Goal: Navigation & Orientation: Find specific page/section

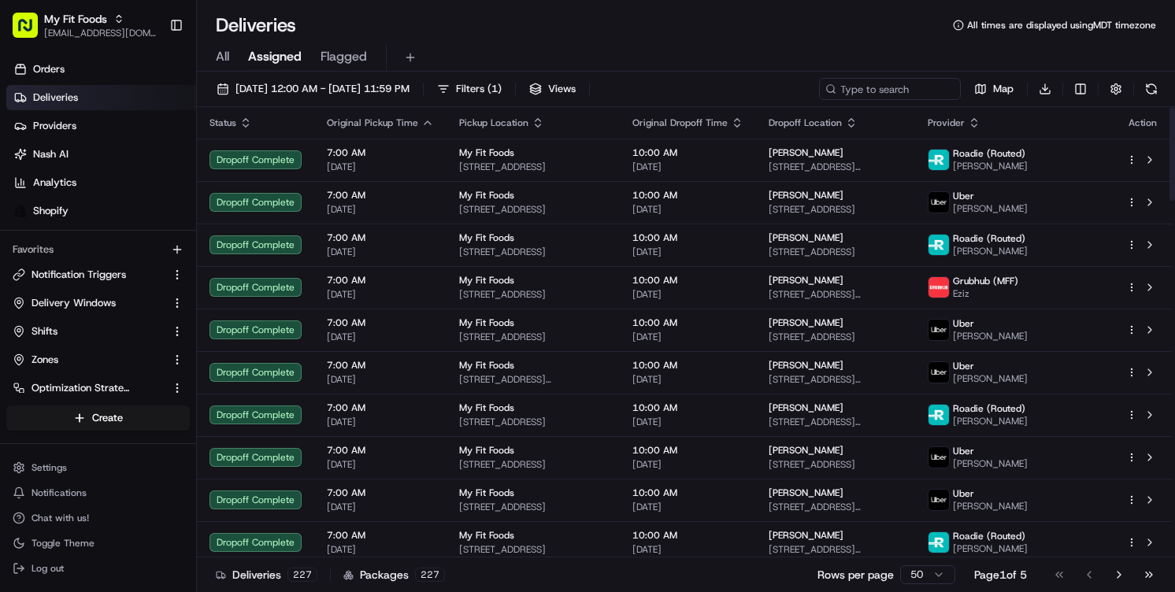
click at [997, 73] on div "08/17/2025 12:00 AM - 08/17/2025 11:59 PM Filters ( 1 ) Views Map Download Stat…" at bounding box center [686, 334] width 978 height 524
click at [996, 83] on span "Map" at bounding box center [1003, 89] width 20 height 14
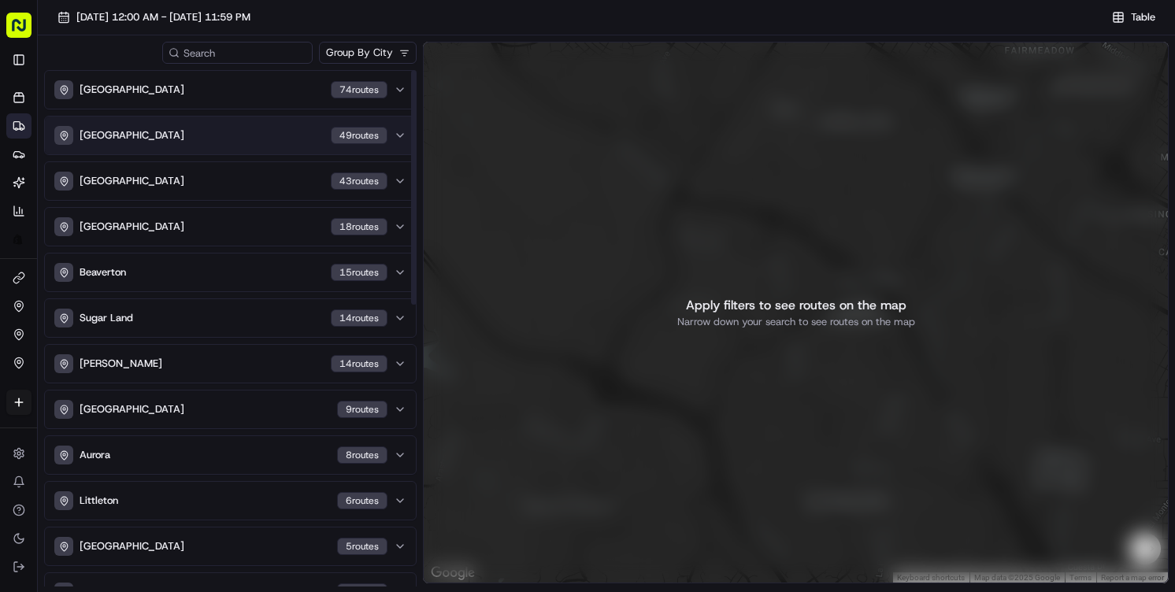
click at [131, 130] on div "Denver 49 route s" at bounding box center [220, 135] width 333 height 19
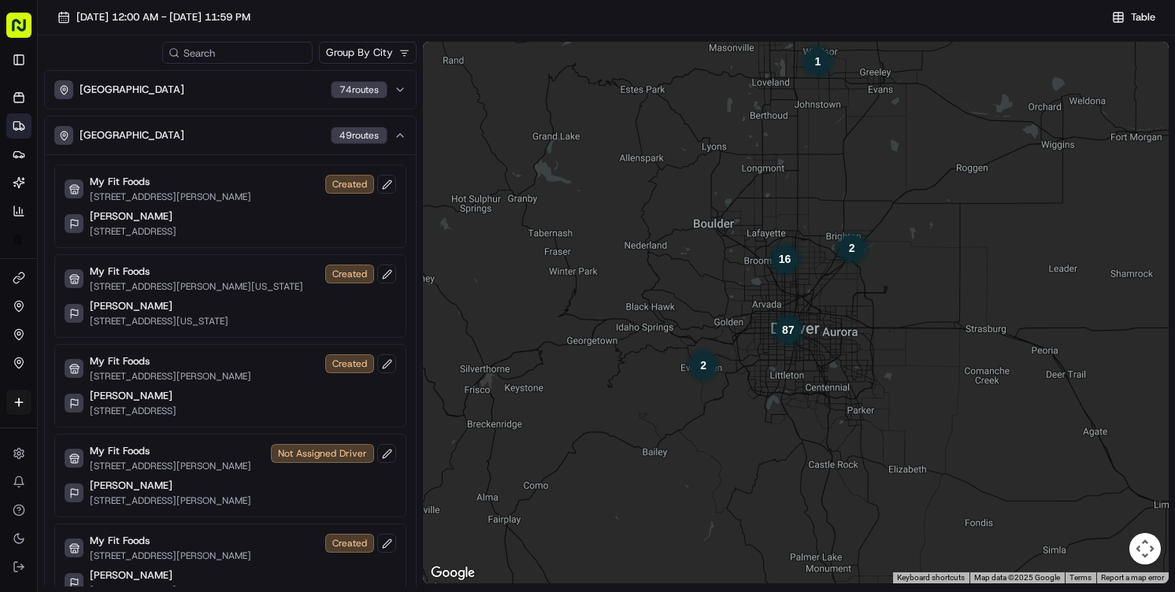
drag, startPoint x: 842, startPoint y: 402, endPoint x: 825, endPoint y: 310, distance: 94.5
click at [825, 310] on div "87 16 1 2 2" at bounding box center [796, 313] width 746 height 542
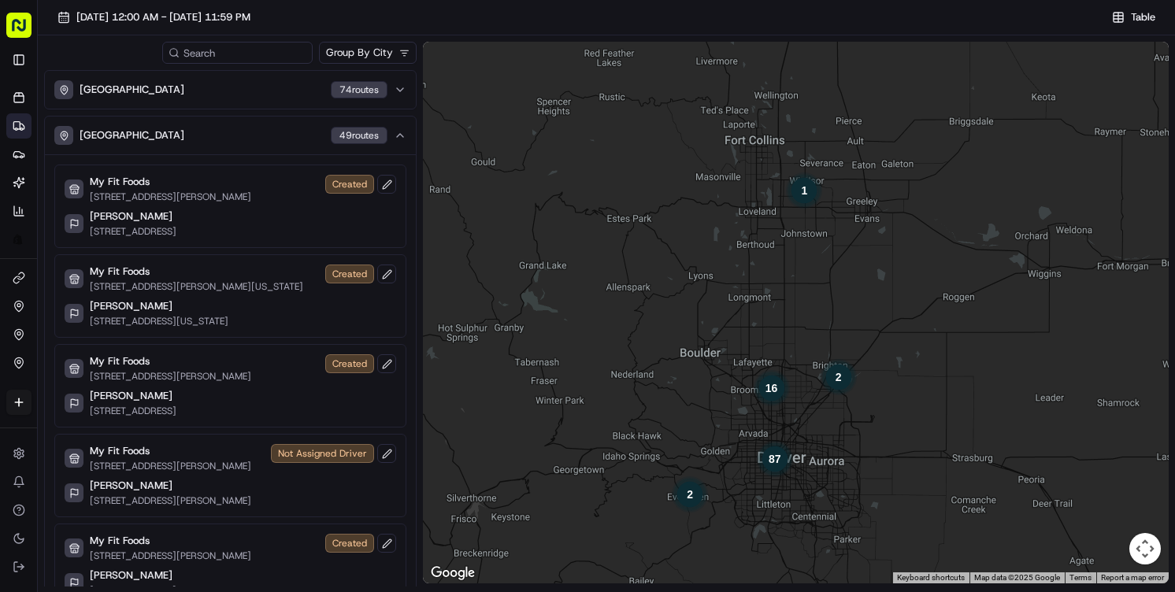
drag, startPoint x: 829, startPoint y: 195, endPoint x: 816, endPoint y: 326, distance: 132.2
click at [816, 326] on div "87 16 1 2 2" at bounding box center [796, 313] width 746 height 542
click at [801, 187] on div "1" at bounding box center [804, 191] width 38 height 38
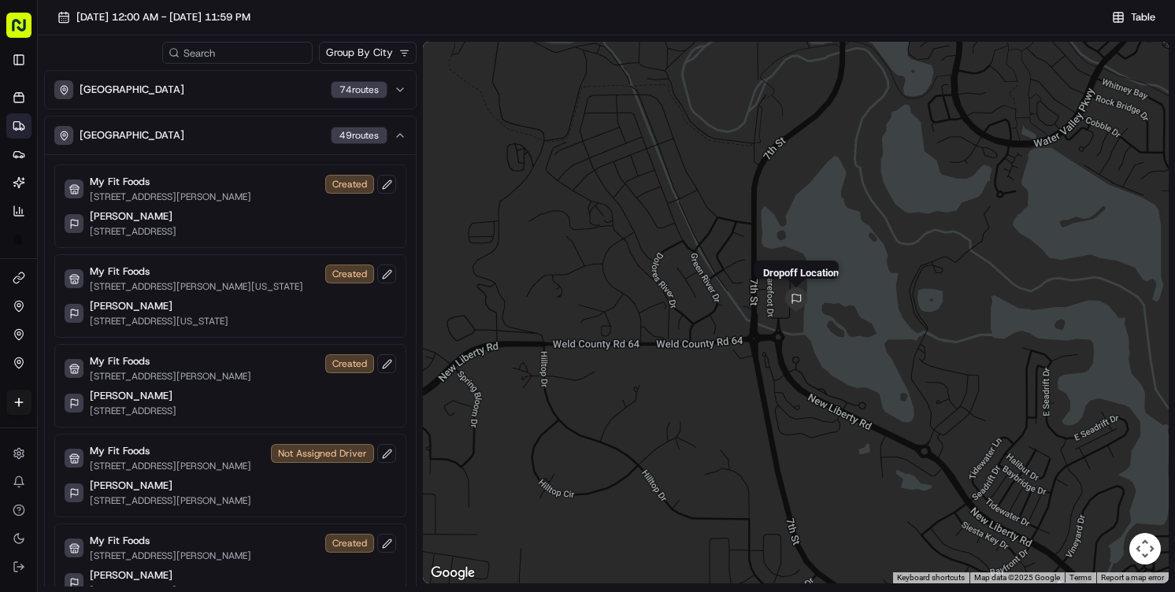
click at [793, 297] on img "dropoff-job_ETKLxPHDy69bsgZiSMMbp8" at bounding box center [796, 299] width 25 height 25
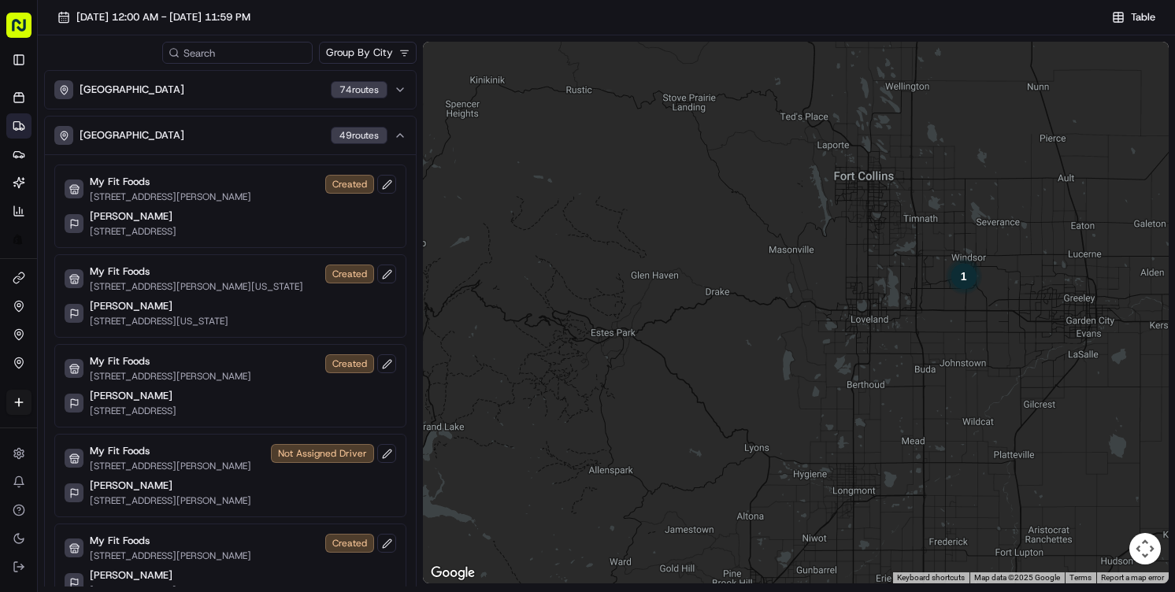
drag, startPoint x: 919, startPoint y: 399, endPoint x: 846, endPoint y: 286, distance: 135.0
click at [848, 286] on div "To navigate, press the arrow keys. 1 1 1 3" at bounding box center [796, 313] width 746 height 542
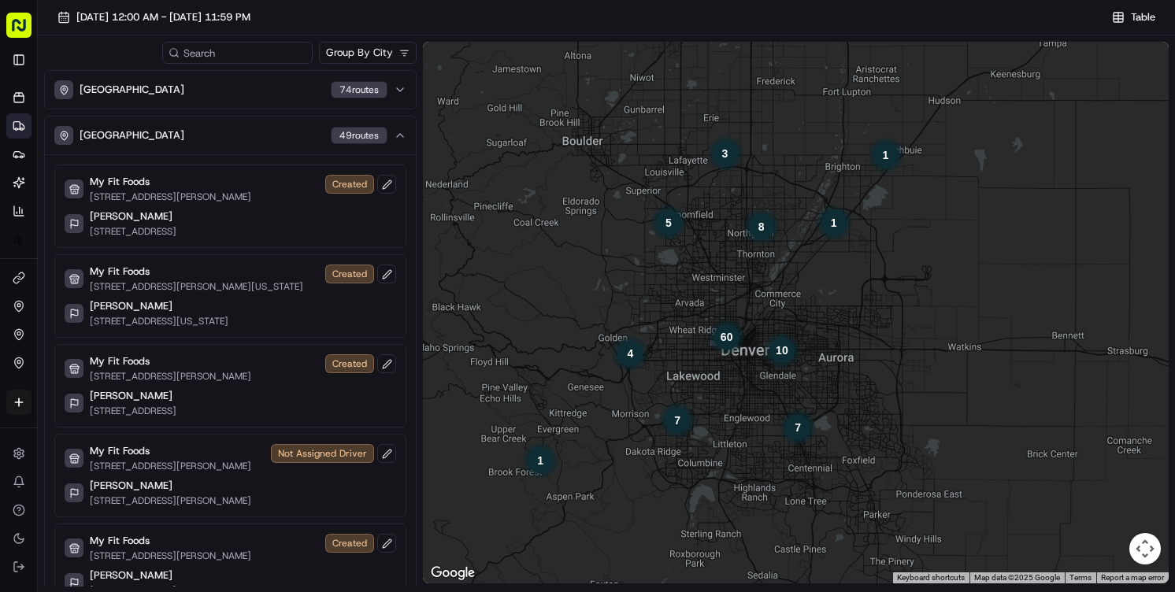
drag, startPoint x: 780, startPoint y: 315, endPoint x: 794, endPoint y: 158, distance: 157.4
click at [794, 158] on div "To navigate, press the arrow keys. 5 1 1 3 60 7 8 10 7 4 1 1" at bounding box center [796, 313] width 746 height 542
click at [729, 340] on div "60" at bounding box center [726, 337] width 38 height 38
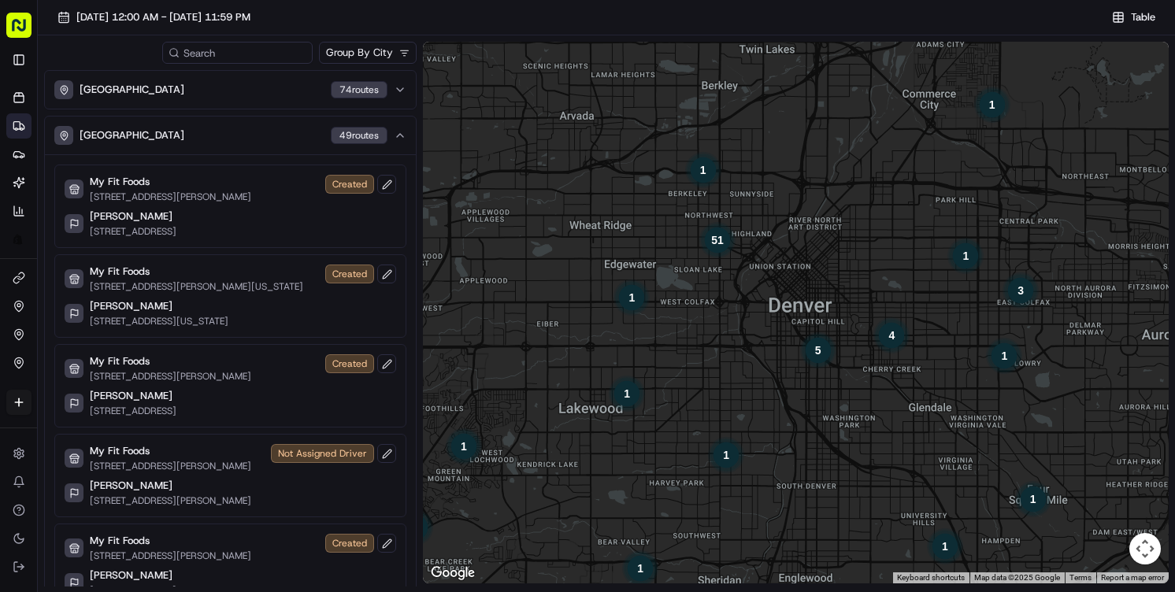
click at [712, 242] on div "51" at bounding box center [718, 240] width 38 height 38
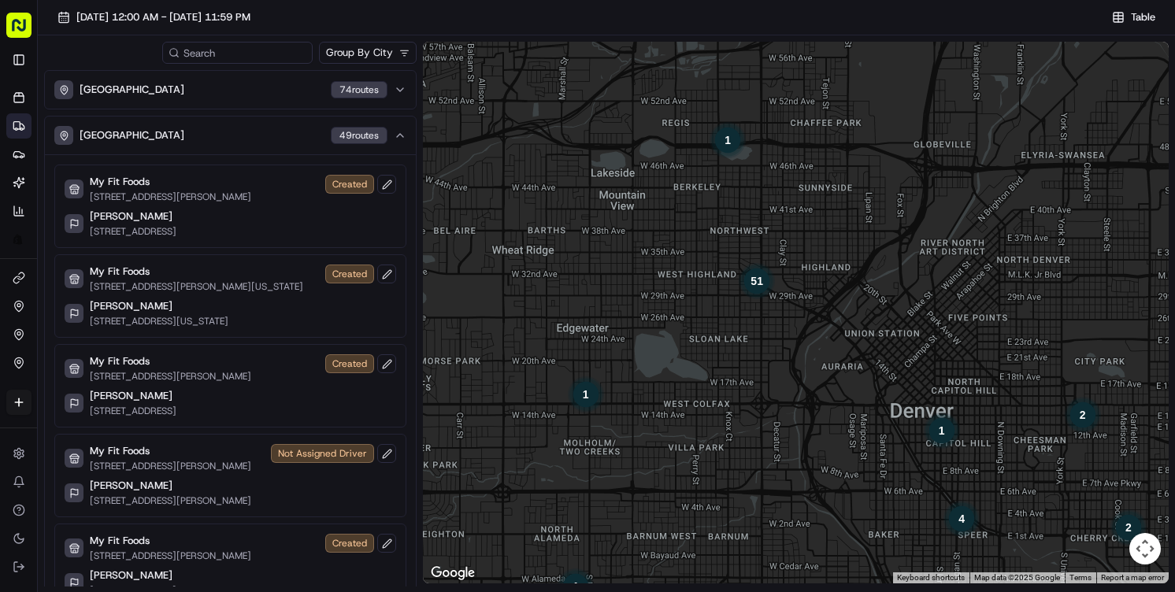
click at [759, 286] on div "51" at bounding box center [757, 281] width 38 height 38
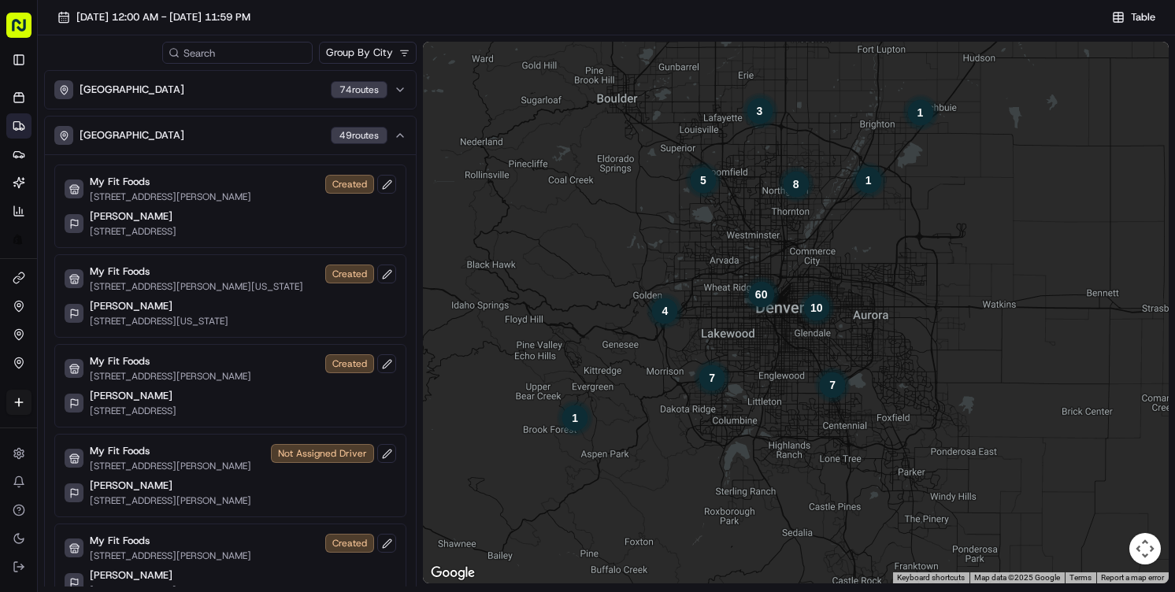
click at [837, 418] on div "To navigate, press the arrow keys. 60 7 8 5 10 7 4 1 1 1 3" at bounding box center [796, 313] width 746 height 542
click at [839, 390] on div "7" at bounding box center [833, 385] width 38 height 38
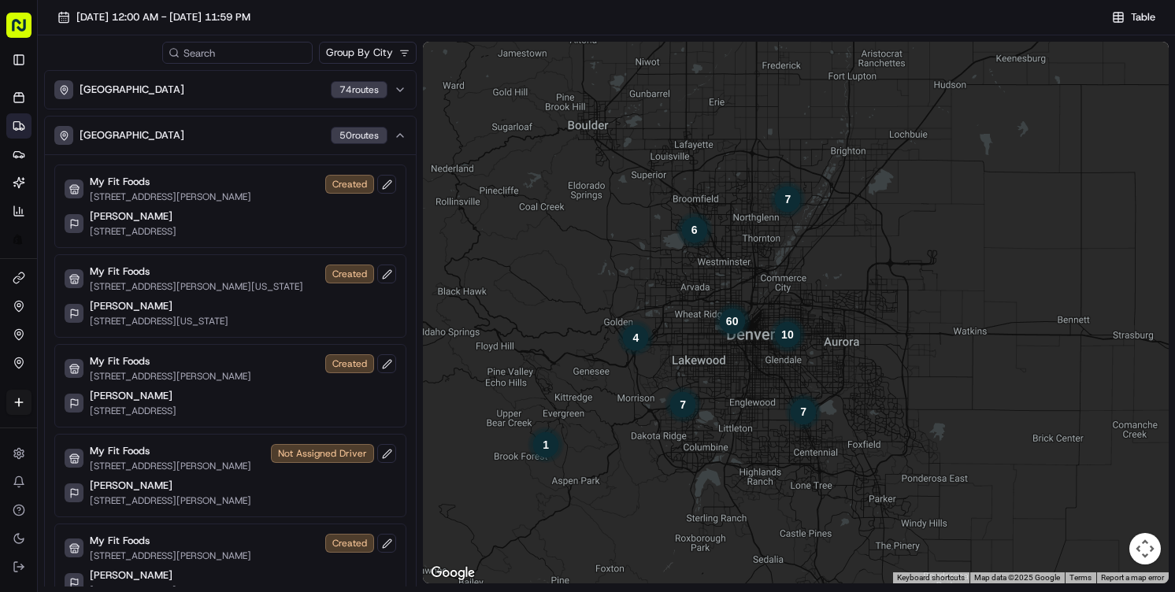
drag, startPoint x: 686, startPoint y: 158, endPoint x: 859, endPoint y: 339, distance: 250.7
click at [859, 339] on div "To navigate, press the arrow keys. 60 7 7 6 10 7 4 1" at bounding box center [796, 313] width 746 height 542
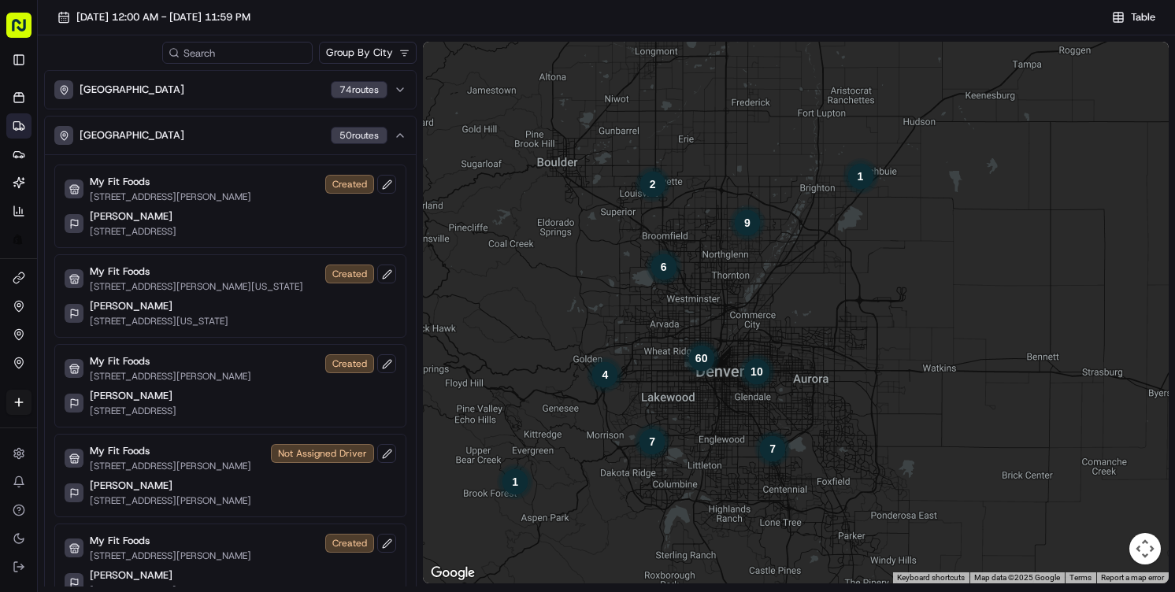
drag, startPoint x: 618, startPoint y: 352, endPoint x: 592, endPoint y: 399, distance: 53.6
click at [592, 399] on div "To navigate, press the arrow keys. 60 7 9 6 10 7 4 1 2 1" at bounding box center [796, 313] width 746 height 542
